Goal: Find specific page/section: Find specific page/section

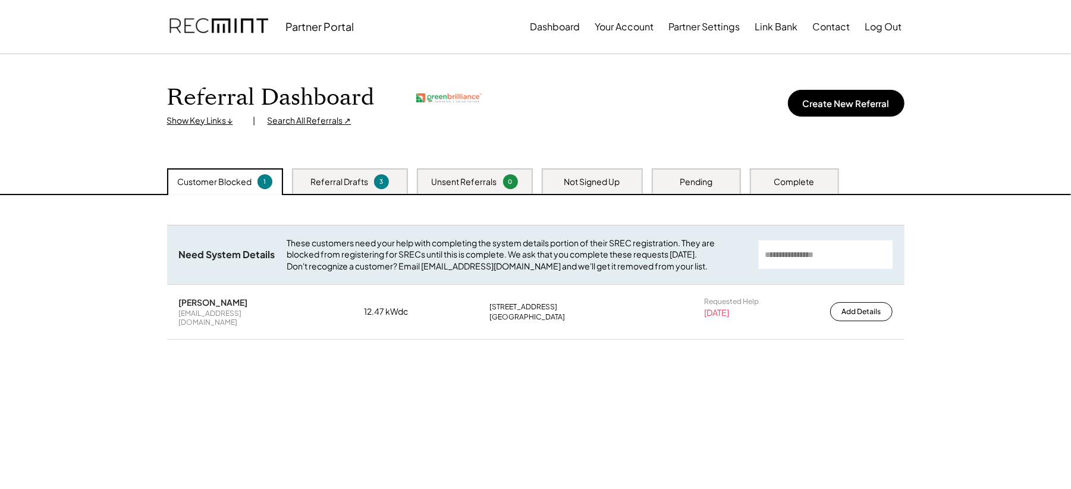
click at [281, 117] on div "Search All Referrals ↗" at bounding box center [309, 121] width 84 height 12
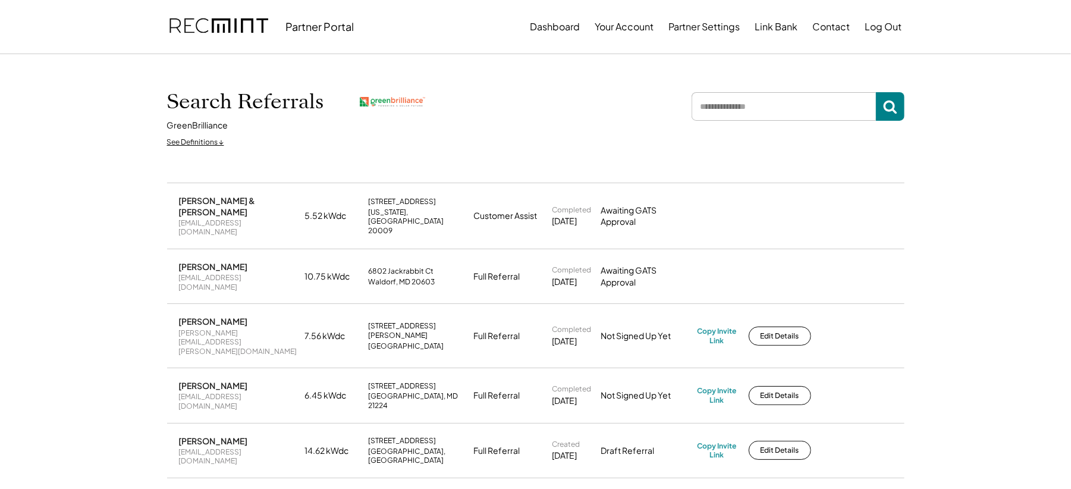
drag, startPoint x: 779, startPoint y: 90, endPoint x: 773, endPoint y: 95, distance: 7.2
click at [773, 95] on div "Search Referrals GreenBrilliance See Definitions ↓" at bounding box center [535, 118] width 737 height 69
click at [760, 105] on input "input" at bounding box center [783, 106] width 184 height 29
type input "******"
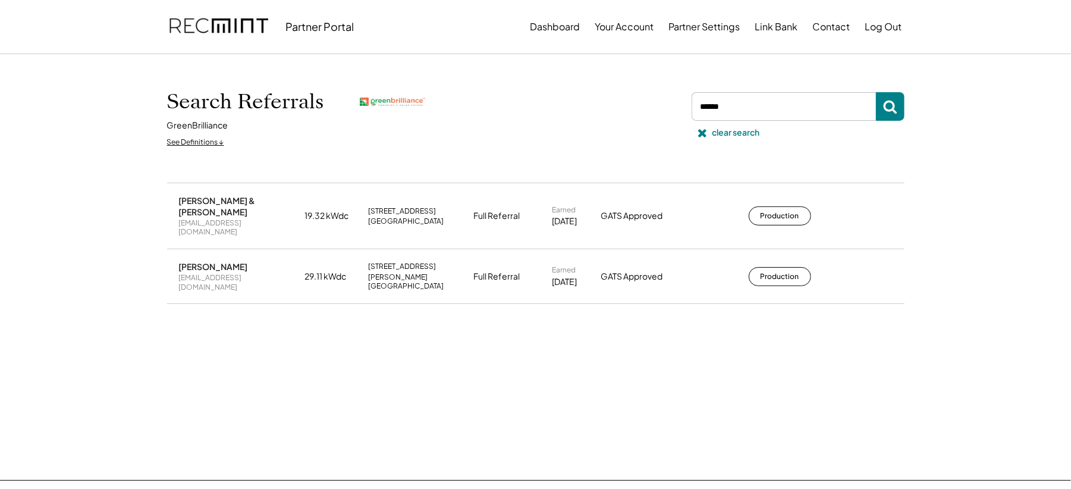
click at [762, 267] on button "Production" at bounding box center [779, 276] width 62 height 19
click at [714, 130] on div "clear search" at bounding box center [736, 133] width 48 height 12
